Goal: Check status: Check status

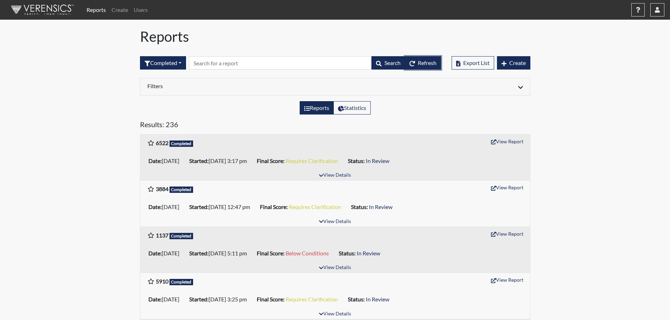
click at [428, 64] on span "Refresh" at bounding box center [427, 62] width 19 height 7
click at [177, 61] on button "Completed" at bounding box center [163, 62] width 46 height 13
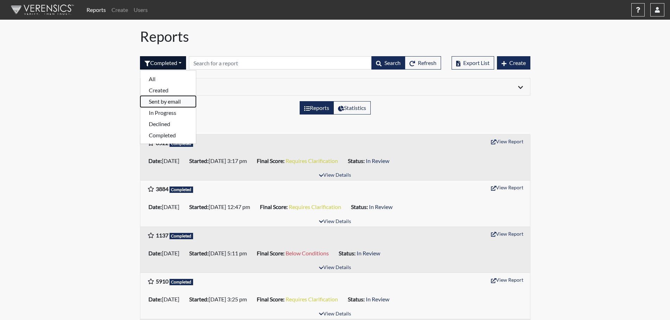
click at [176, 100] on button "Sent by email" at bounding box center [168, 101] width 56 height 11
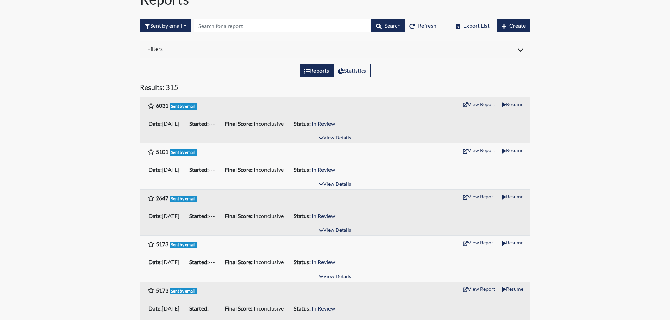
scroll to position [35, 0]
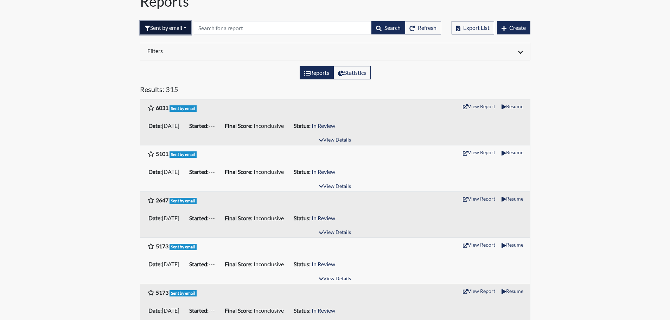
click at [159, 27] on button "Sent by email" at bounding box center [165, 27] width 51 height 13
click at [163, 76] on button "In Progress" at bounding box center [168, 77] width 56 height 11
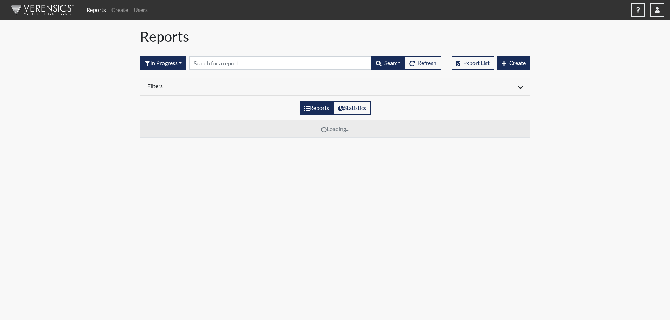
scroll to position [0, 0]
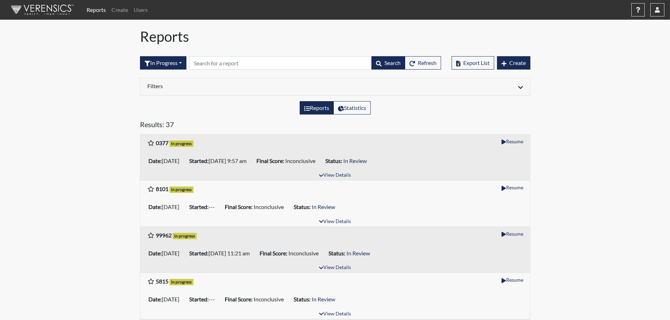
click at [325, 169] on div "Date: 08/25/2025 Started: 08/27/2025 9:57 am Final Score: Inconclusive Status: …" at bounding box center [335, 161] width 390 height 20
click at [326, 177] on button "View Details" at bounding box center [335, 175] width 38 height 9
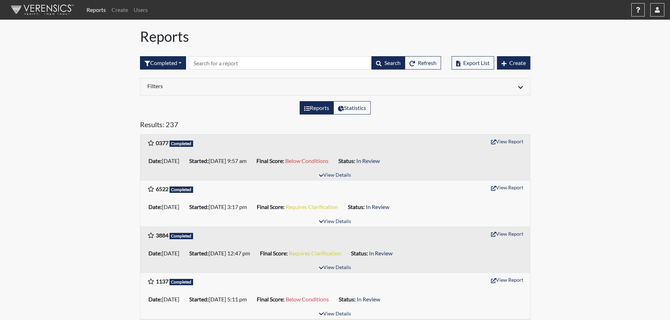
click at [329, 168] on div "Date: 08/25/2025 Started: 08/27/2025 9:57 am Final Score: Below Conditions Stat…" at bounding box center [335, 161] width 390 height 20
click at [332, 174] on button "View Details" at bounding box center [335, 175] width 38 height 9
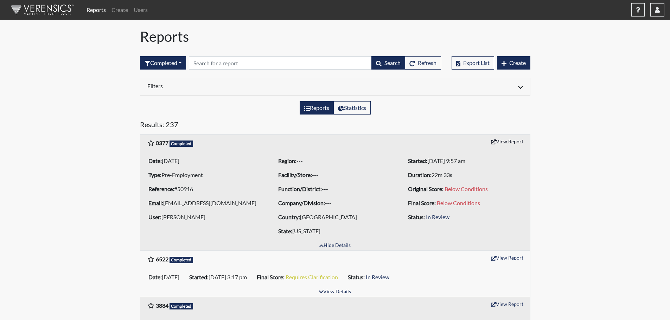
click at [493, 144] on icon "button" at bounding box center [493, 142] width 5 height 5
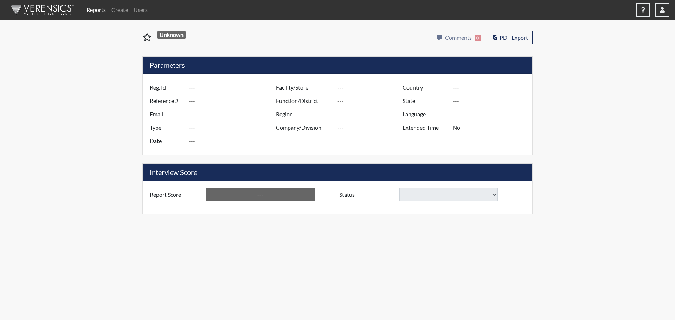
type input "0377"
type input "50916"
type input "[EMAIL_ADDRESS][DOMAIN_NAME]"
type input "Pre-Employment"
type input "[DATE]"
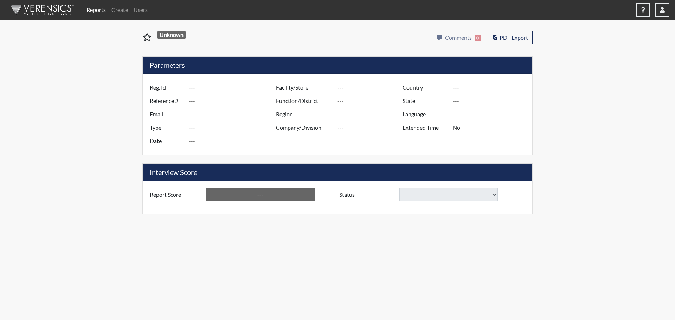
type input "[GEOGRAPHIC_DATA]"
type input "[US_STATE]"
type input "English"
type input "Below Conditions"
select select
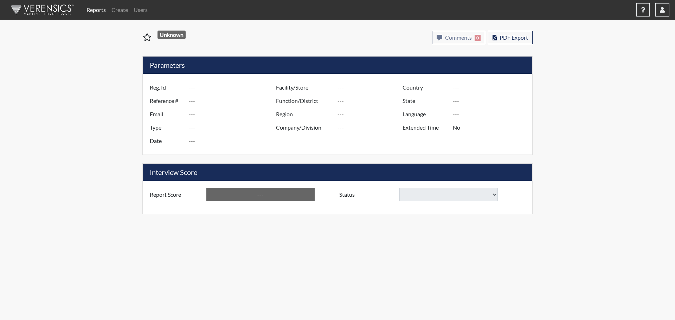
select select
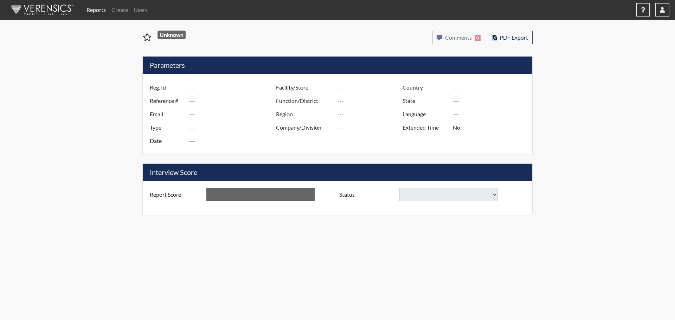
select select
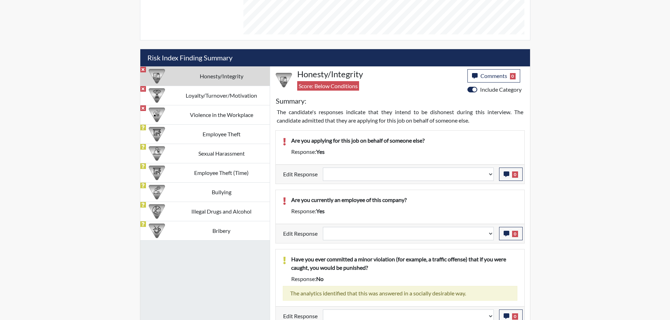
scroll to position [350, 0]
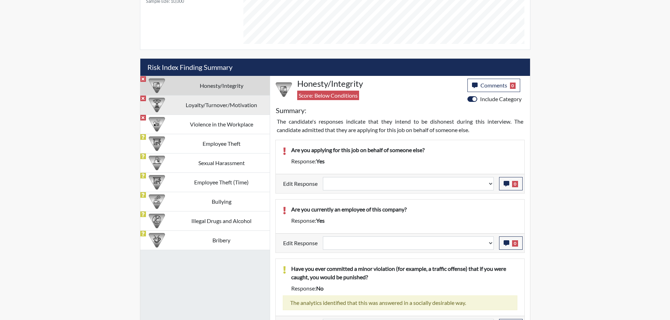
click at [200, 106] on td "Loyalty/Turnover/Motivation" at bounding box center [221, 104] width 96 height 19
select select
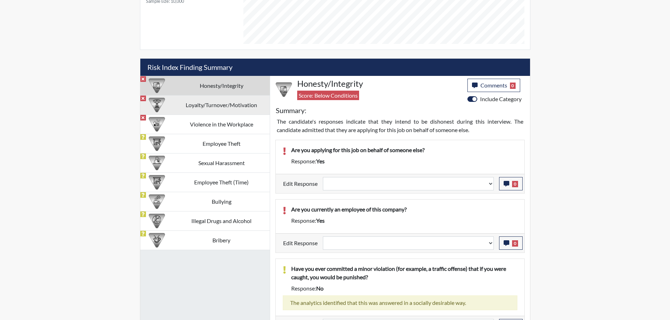
select select
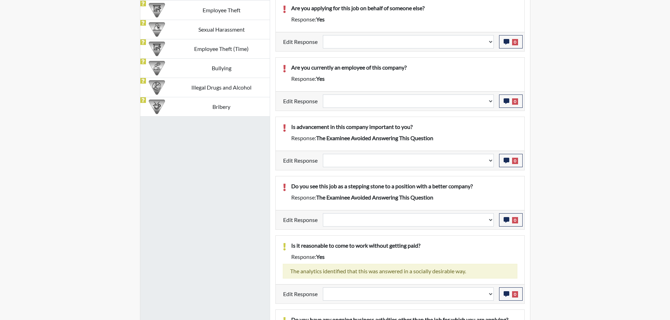
scroll to position [491, 0]
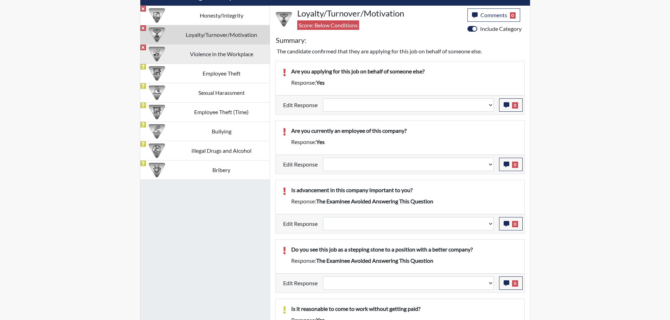
click at [203, 57] on td "Violence in the Workplace" at bounding box center [221, 53] width 96 height 19
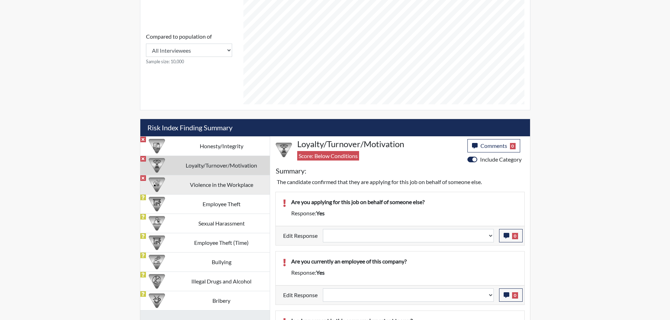
select select
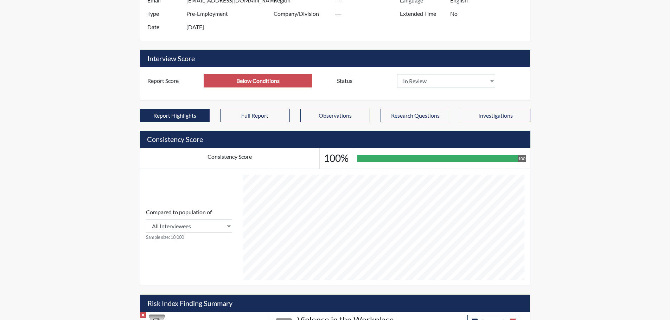
scroll to position [0, 0]
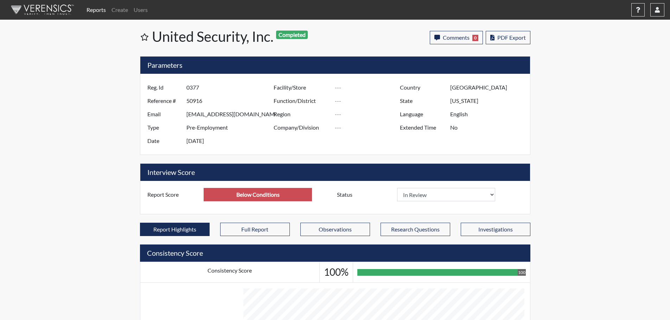
select select
